Goal: Information Seeking & Learning: Check status

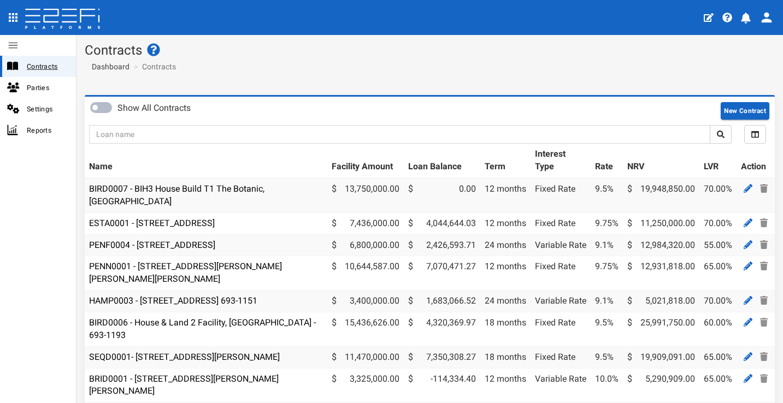
click at [46, 66] on span "Contracts" at bounding box center [47, 66] width 40 height 13
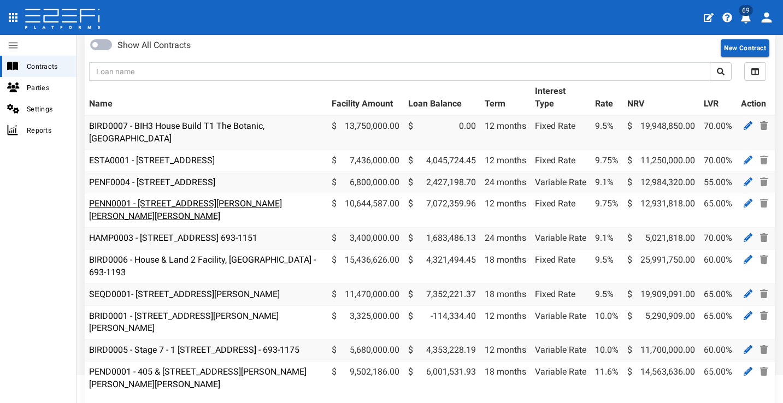
scroll to position [102, 0]
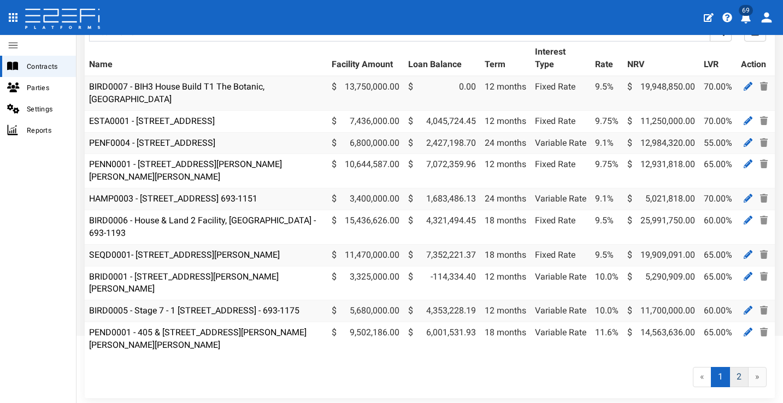
click at [735, 376] on link "2" at bounding box center [738, 377] width 19 height 20
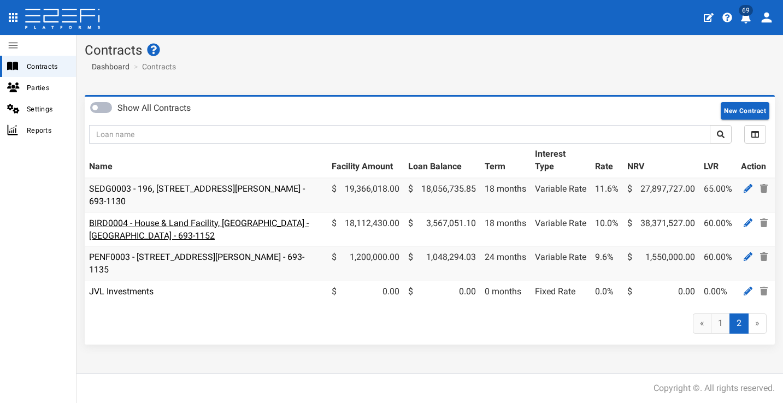
click at [147, 222] on link "BIRD0004 - House & Land Facility, [GEOGRAPHIC_DATA] - [GEOGRAPHIC_DATA] - 693-1…" at bounding box center [199, 229] width 220 height 23
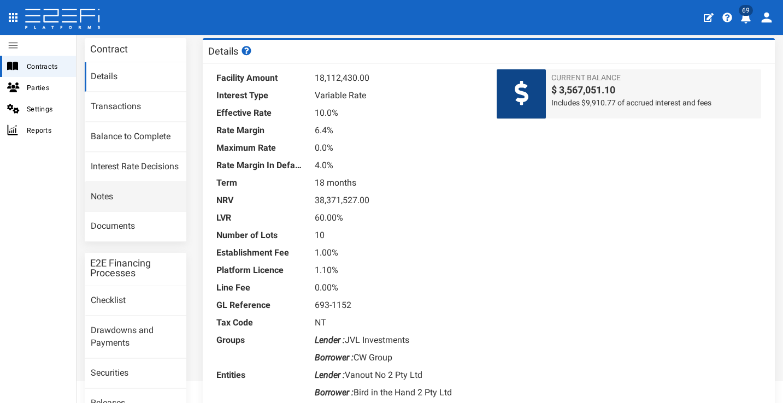
scroll to position [85, 0]
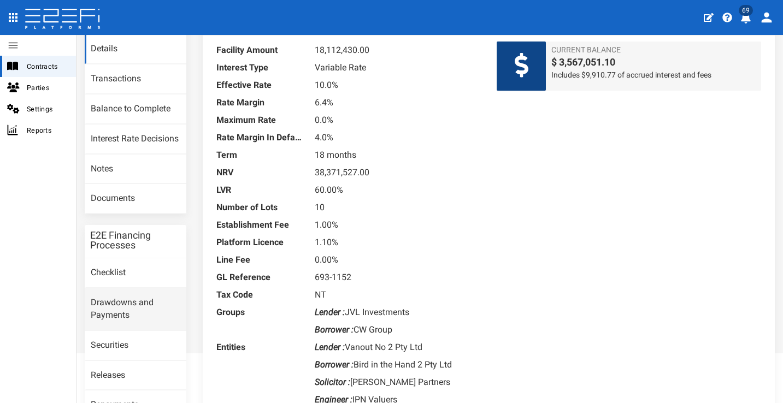
click at [127, 299] on link "Drawdowns and Payments" at bounding box center [136, 309] width 102 height 42
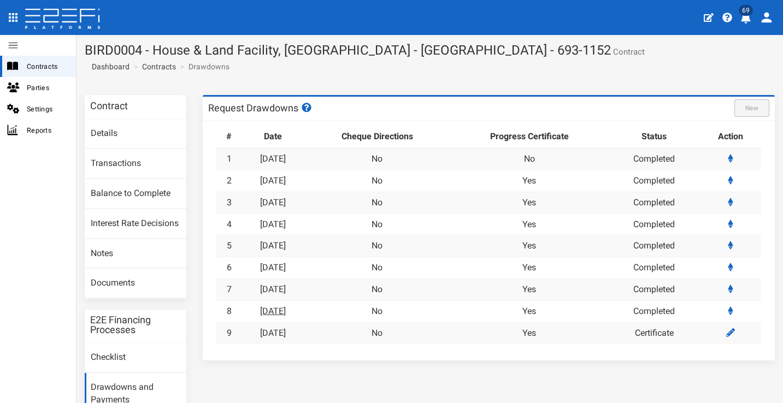
click at [271, 306] on link "[DATE]" at bounding box center [273, 311] width 26 height 10
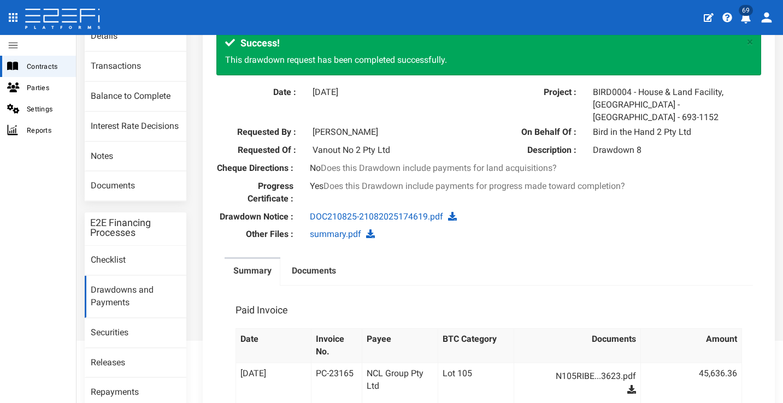
scroll to position [158, 0]
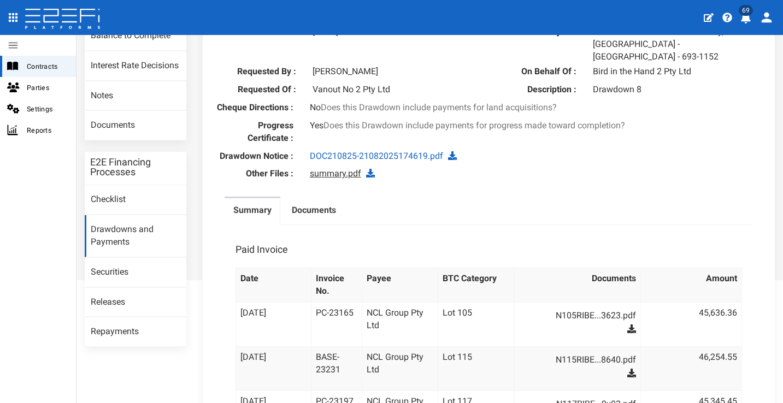
click at [321, 169] on link "summary.pdf" at bounding box center [335, 173] width 51 height 10
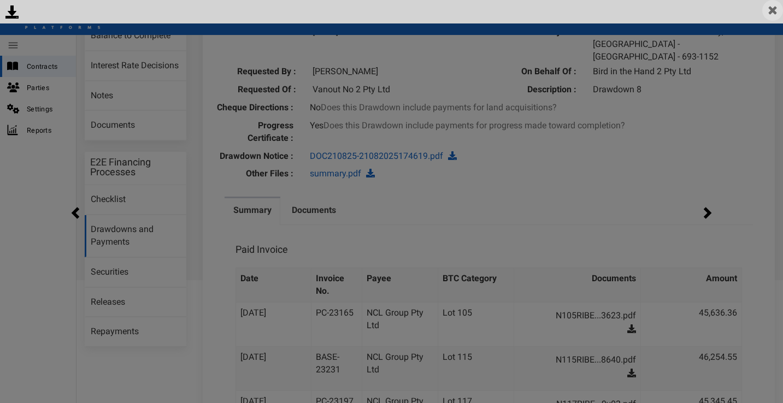
click at [777, 7] on img at bounding box center [772, 10] width 21 height 21
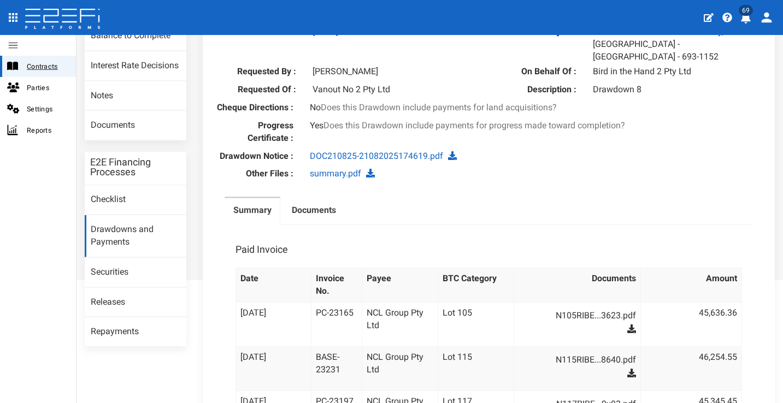
click at [52, 69] on span "Contracts" at bounding box center [47, 66] width 40 height 13
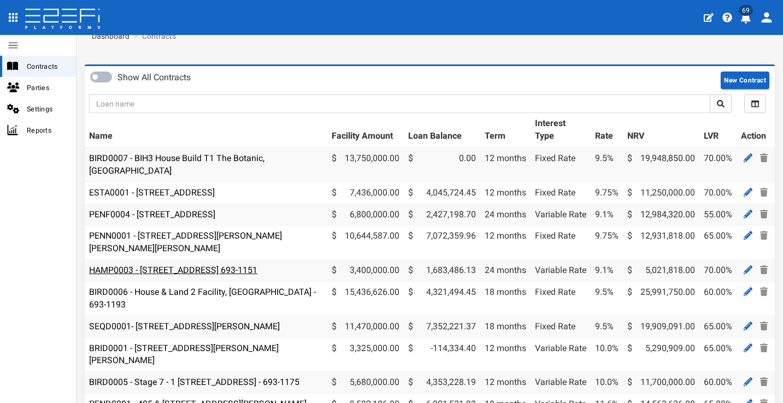
scroll to position [45, 0]
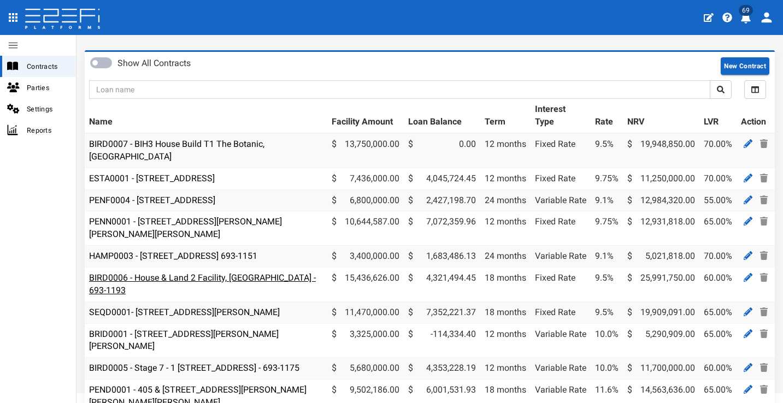
click at [280, 273] on link "BIRD0006 - House & Land 2 Facility, [GEOGRAPHIC_DATA] - 693-1193" at bounding box center [202, 284] width 227 height 23
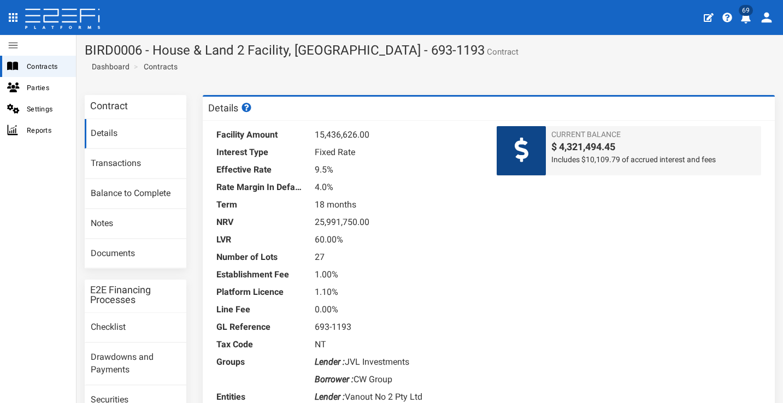
scroll to position [22, 0]
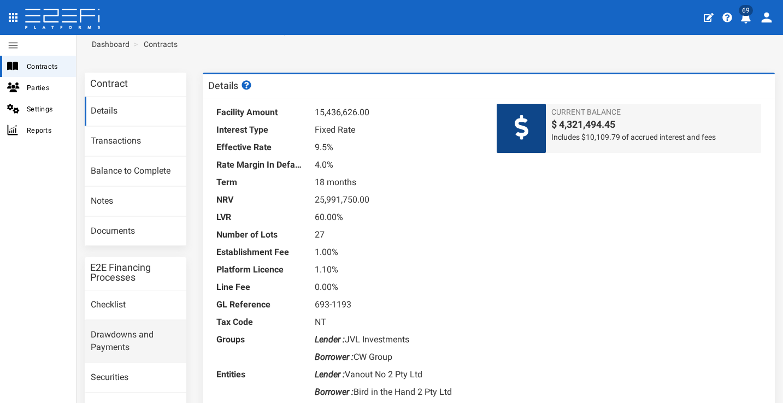
click at [145, 321] on link "Drawdowns and Payments" at bounding box center [136, 342] width 102 height 42
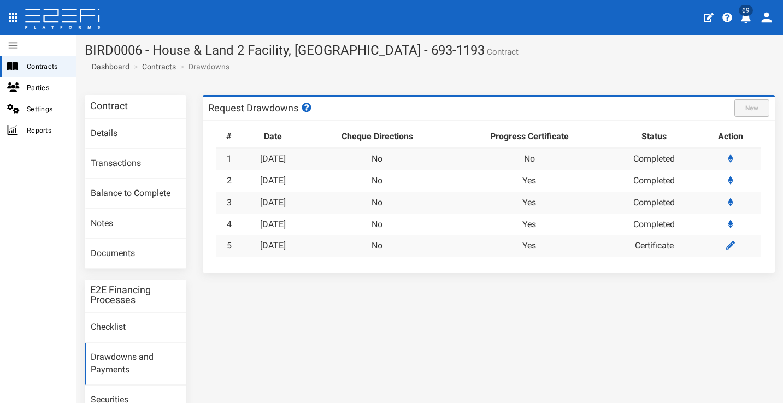
click at [279, 225] on link "21-08-2025" at bounding box center [273, 224] width 26 height 10
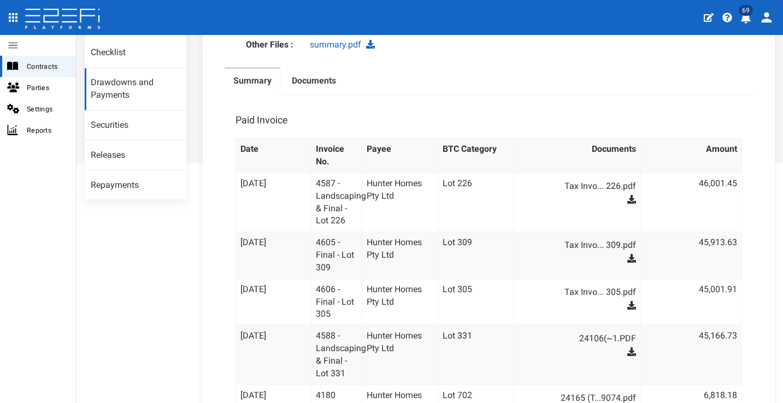
scroll to position [257, 0]
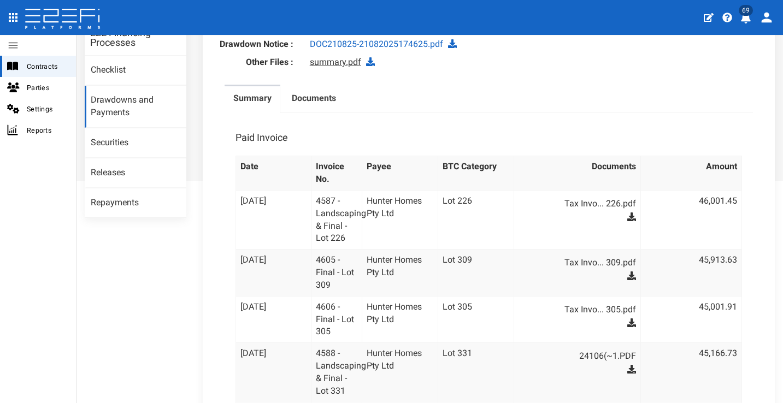
click at [335, 67] on link "summary.pdf" at bounding box center [335, 62] width 51 height 10
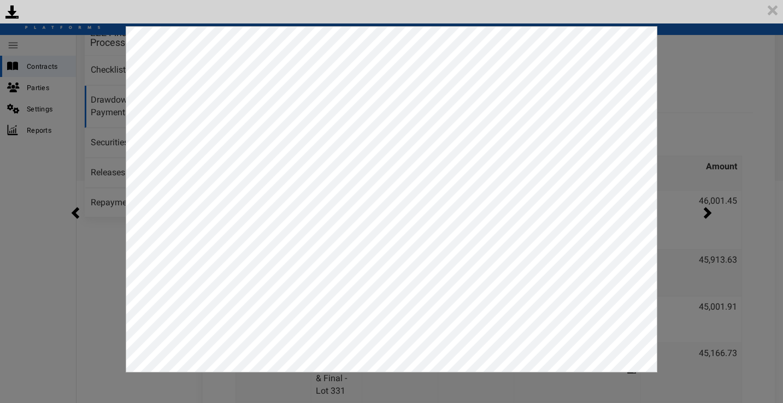
scroll to position [0, 0]
click at [768, 7] on img at bounding box center [772, 10] width 21 height 21
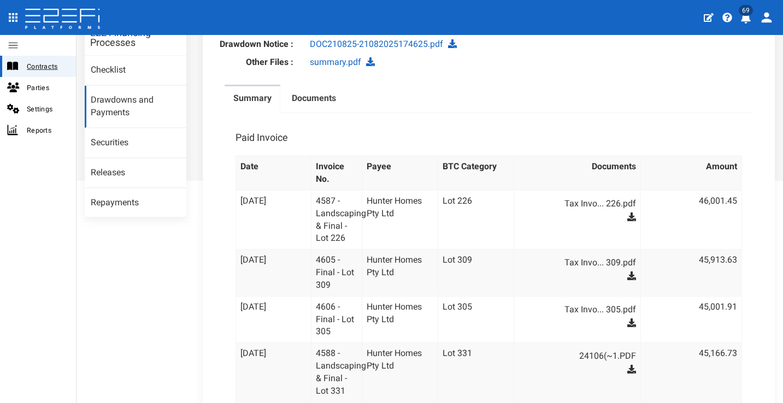
click at [58, 67] on span "Contracts" at bounding box center [47, 66] width 40 height 13
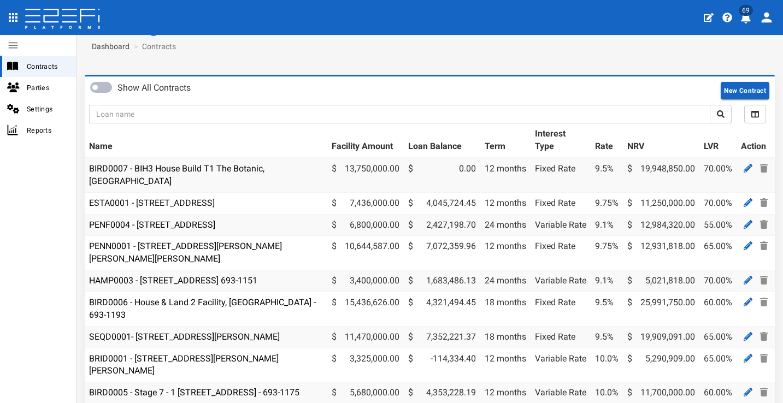
scroll to position [45, 0]
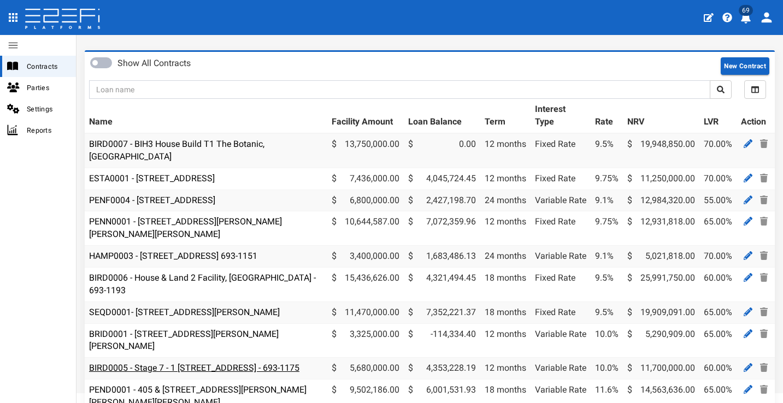
click at [226, 363] on link "BIRD0005 - Stage 7 - 1 [STREET_ADDRESS] - 693-1175" at bounding box center [194, 368] width 210 height 10
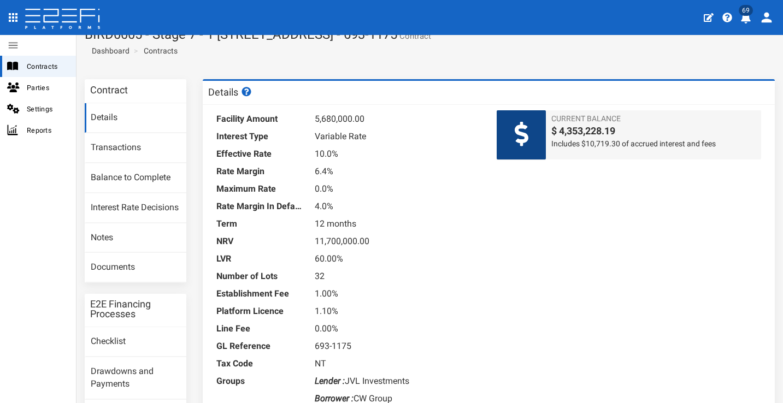
scroll to position [37, 0]
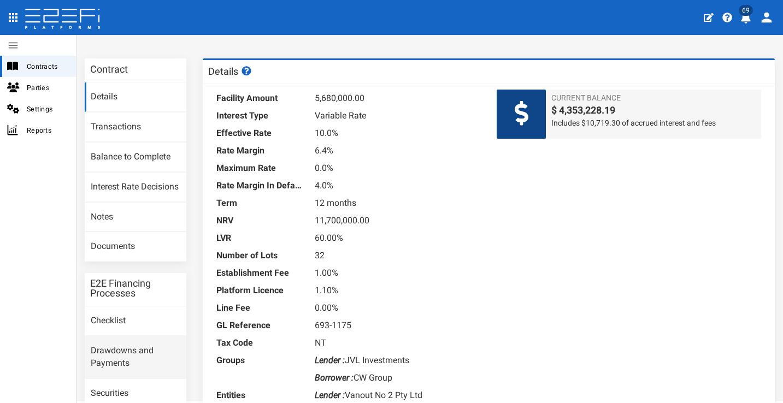
click at [144, 350] on link "Drawdowns and Payments" at bounding box center [136, 358] width 102 height 42
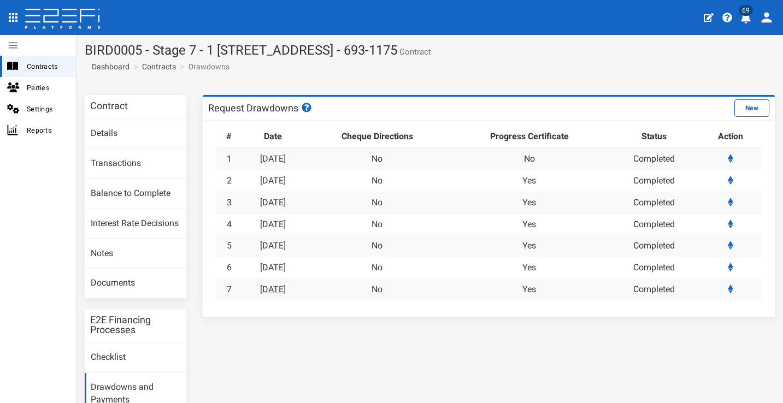
click at [282, 288] on link "[DATE]" at bounding box center [273, 289] width 26 height 10
click at [286, 284] on link "[DATE]" at bounding box center [273, 289] width 26 height 10
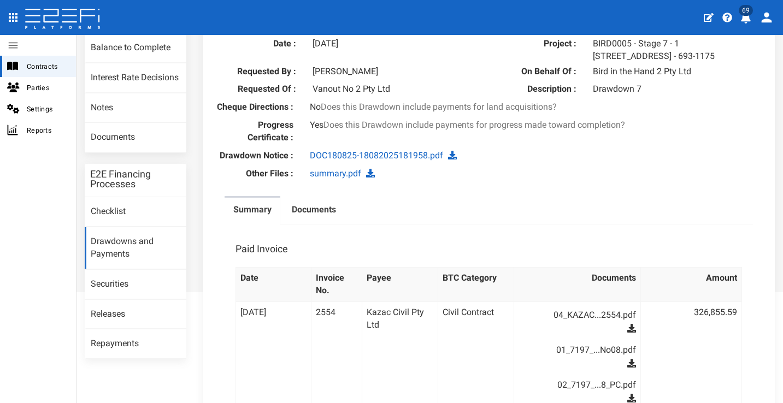
scroll to position [56, 0]
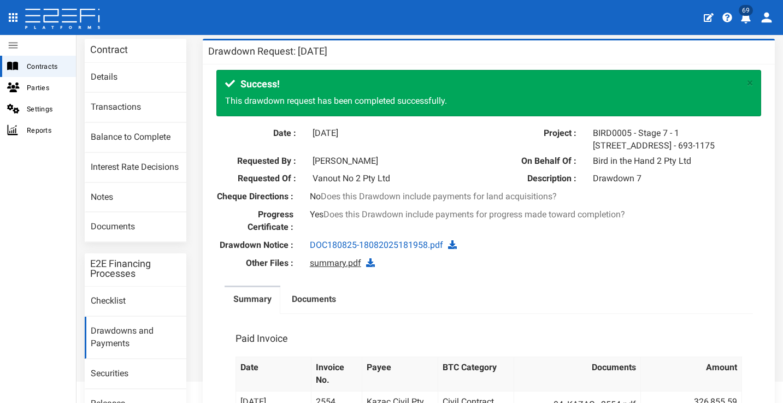
click at [347, 268] on link "summary.pdf" at bounding box center [335, 263] width 51 height 10
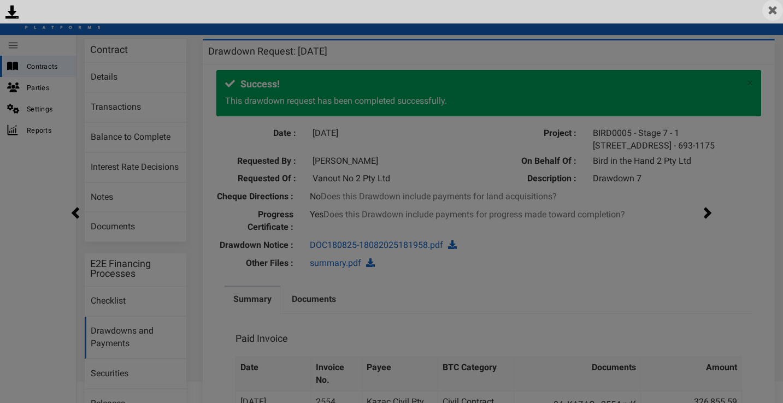
click at [764, 14] on img at bounding box center [772, 10] width 21 height 21
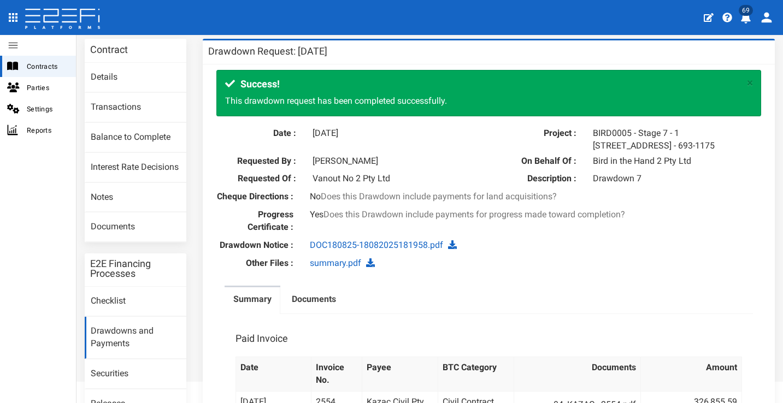
click at [744, 25] on button "69" at bounding box center [746, 16] width 21 height 27
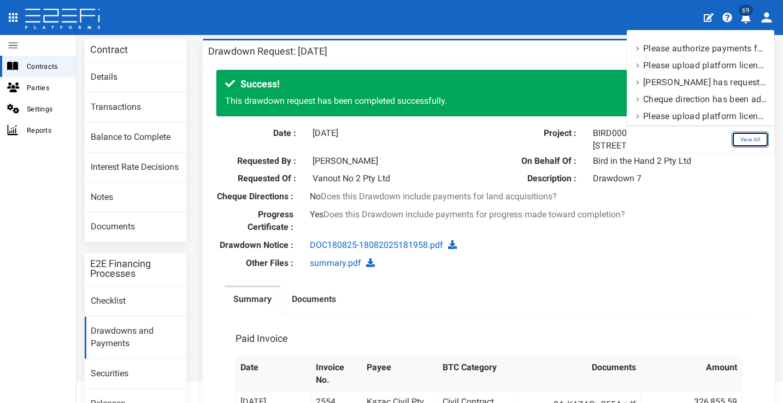
click at [742, 143] on link "View All" at bounding box center [749, 140] width 37 height 16
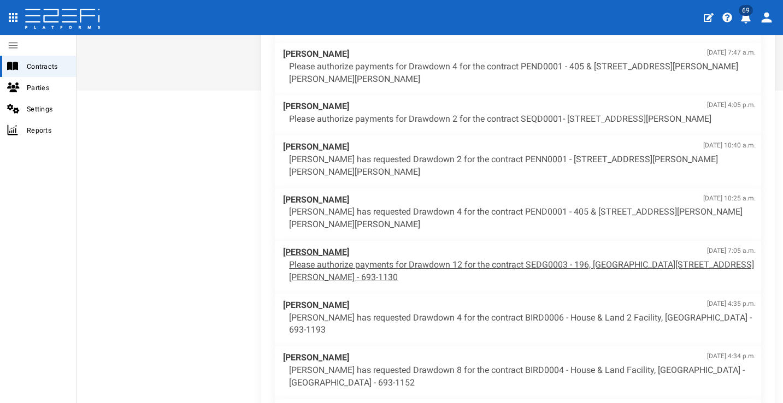
scroll to position [360, 0]
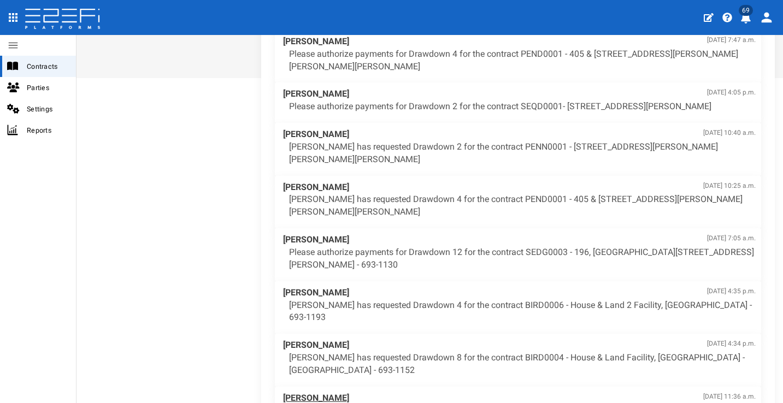
click at [548, 403] on p "Please authorize payments for Drawdown 7 for the contract BIRD0005 - Stage 7 - …" at bounding box center [522, 411] width 467 height 13
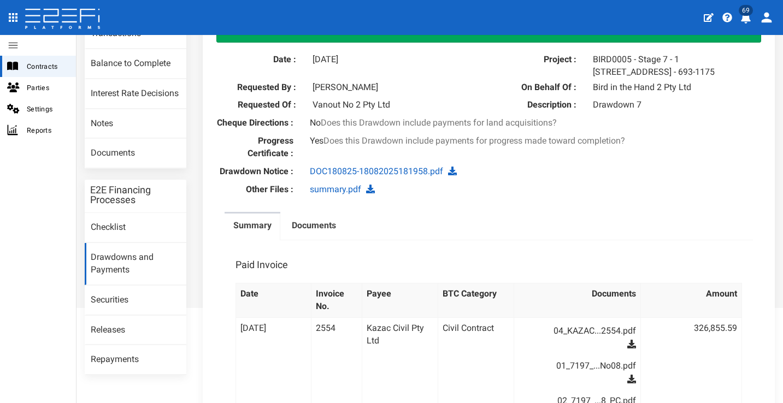
scroll to position [147, 0]
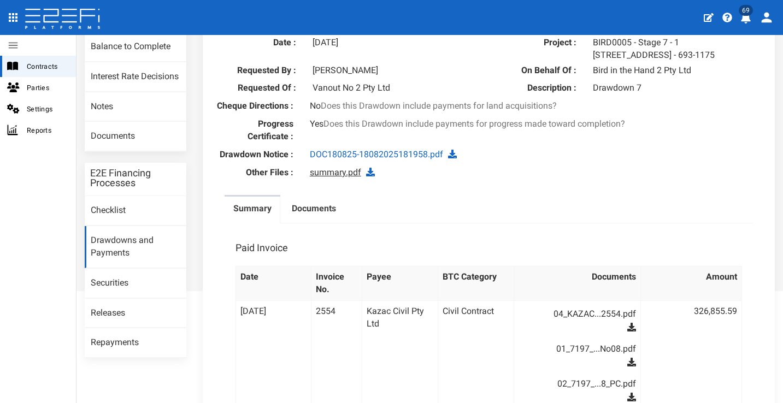
click at [328, 178] on link "summary.pdf" at bounding box center [335, 172] width 51 height 10
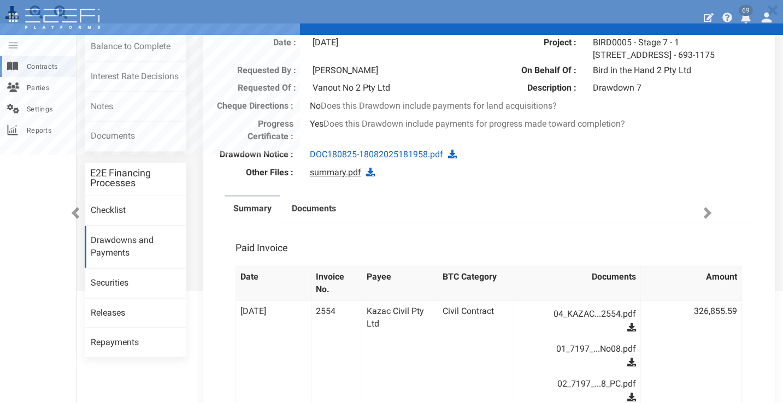
scroll to position [0, 0]
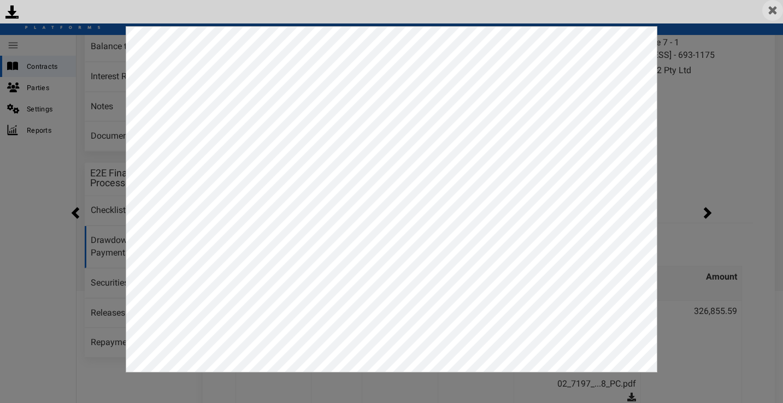
click at [772, 9] on img at bounding box center [772, 10] width 21 height 21
